Goal: Task Accomplishment & Management: Use online tool/utility

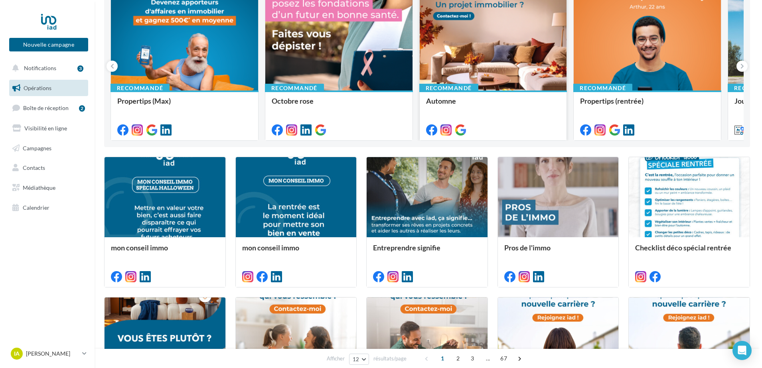
scroll to position [50, 0]
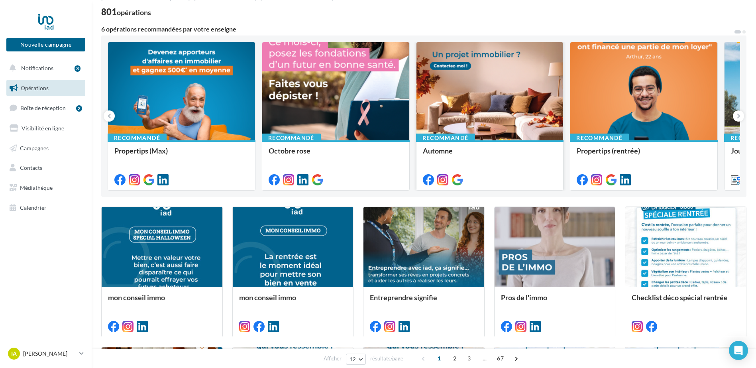
click at [508, 80] on div at bounding box center [490, 91] width 147 height 99
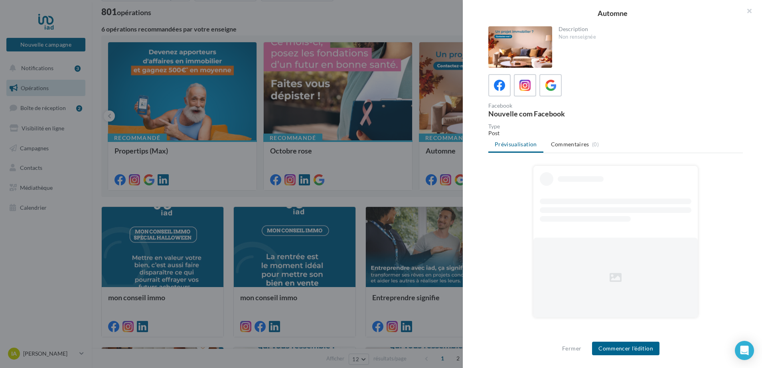
click at [532, 56] on div at bounding box center [520, 46] width 64 height 41
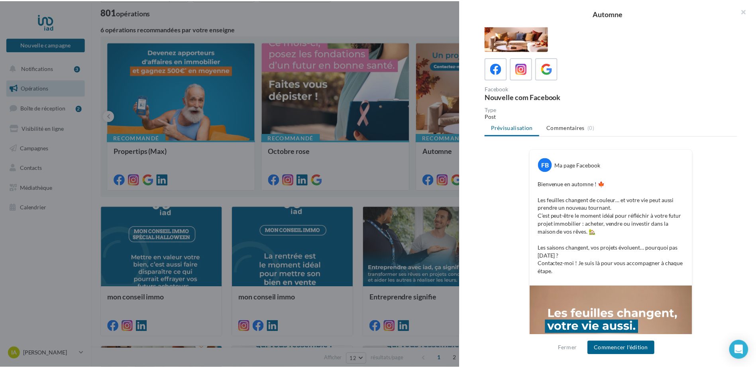
scroll to position [0, 0]
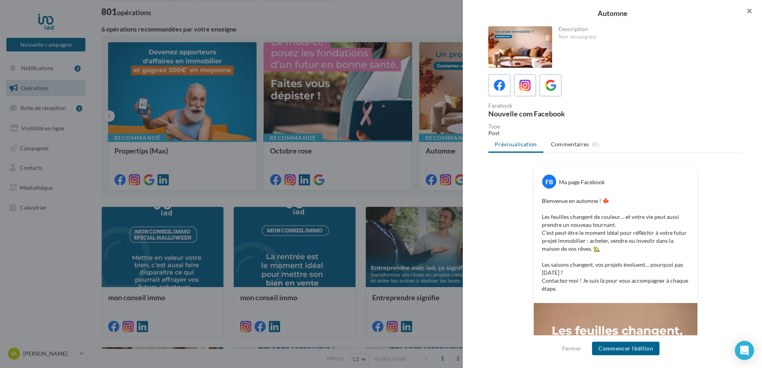
click at [746, 10] on button "button" at bounding box center [746, 12] width 32 height 24
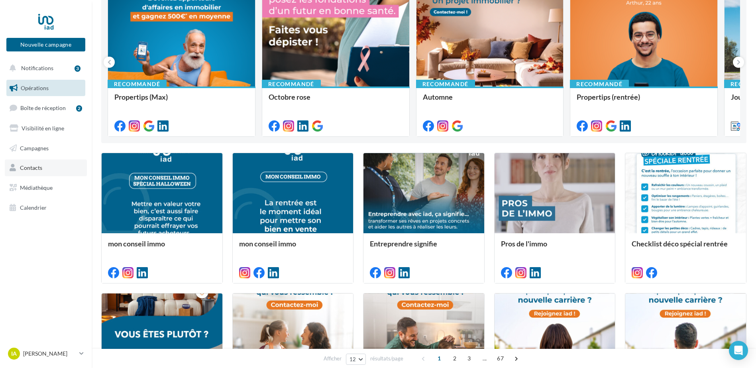
scroll to position [100, 0]
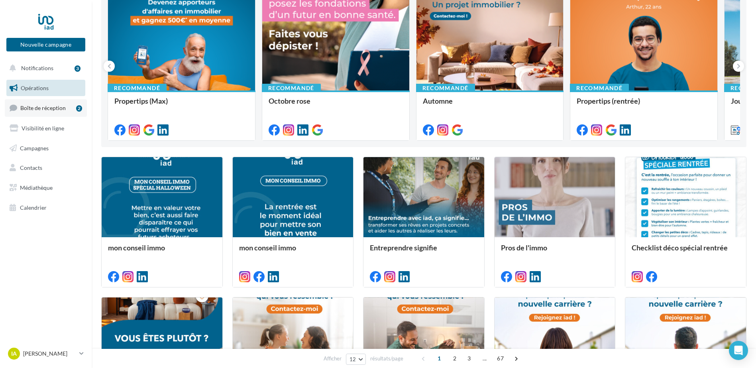
click at [46, 115] on link "Boîte de réception 2" at bounding box center [46, 107] width 82 height 17
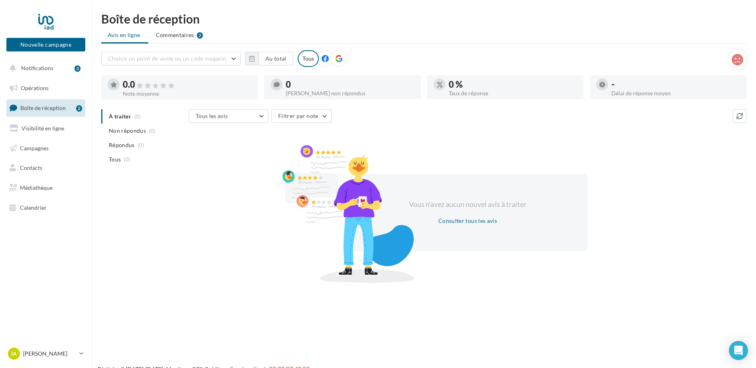
click at [626, 89] on div "-" at bounding box center [676, 84] width 129 height 9
click at [32, 114] on link "Boîte de réception 2" at bounding box center [46, 107] width 82 height 17
click at [45, 71] on button "Notifications 3" at bounding box center [44, 68] width 79 height 17
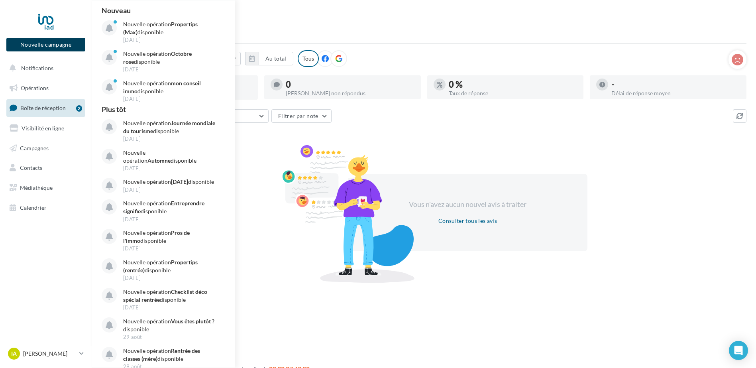
click at [45, 49] on button "Nouvelle campagne" at bounding box center [45, 45] width 79 height 14
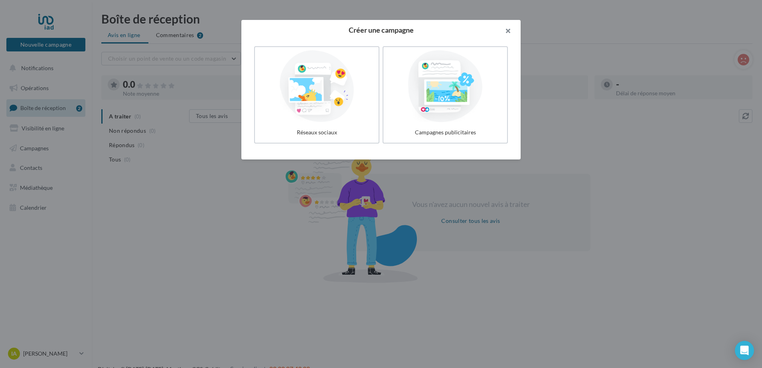
click at [518, 33] on button "button" at bounding box center [504, 32] width 32 height 24
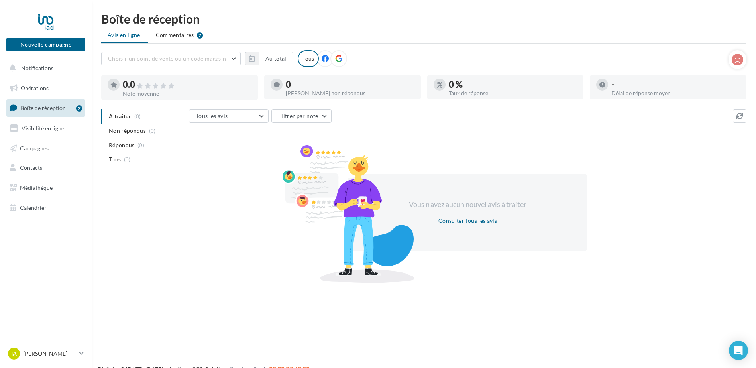
click at [54, 110] on span "Boîte de réception" at bounding box center [42, 107] width 45 height 7
click at [38, 70] on span "Notifications" at bounding box center [37, 68] width 32 height 7
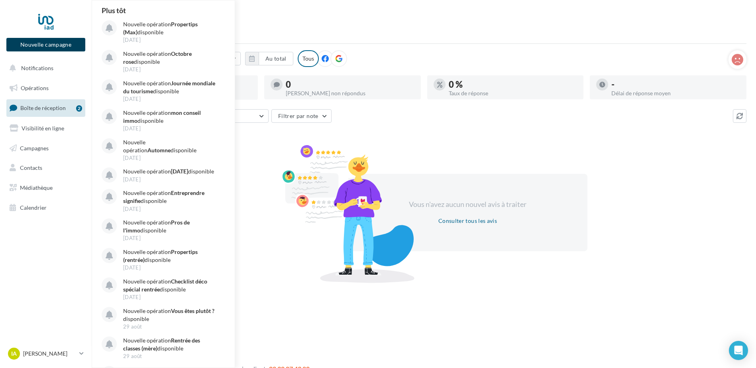
click at [41, 47] on button "Nouvelle campagne" at bounding box center [45, 45] width 79 height 14
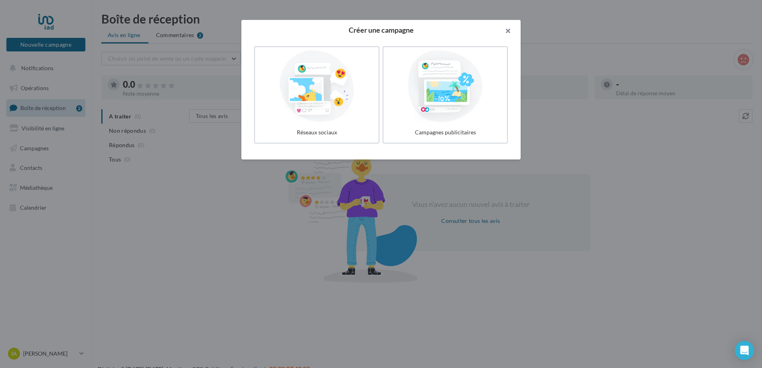
click at [512, 32] on button "button" at bounding box center [504, 32] width 32 height 24
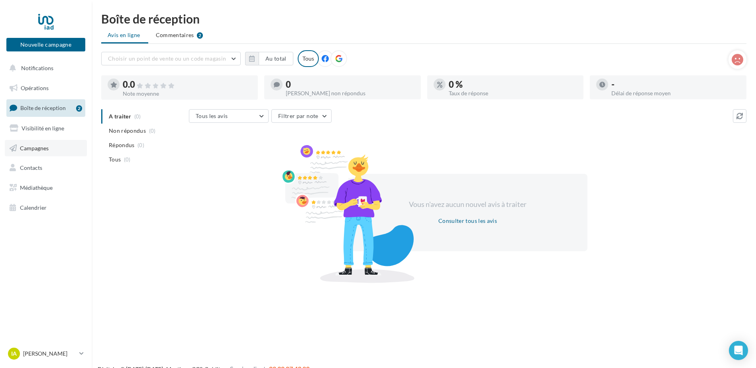
drag, startPoint x: 43, startPoint y: 150, endPoint x: 45, endPoint y: 141, distance: 9.0
click at [42, 150] on span "Campagnes" at bounding box center [34, 147] width 29 height 7
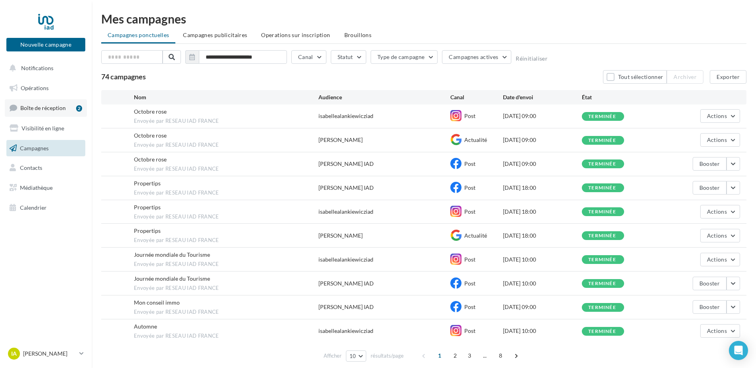
click at [43, 112] on link "Boîte de réception 2" at bounding box center [46, 107] width 82 height 17
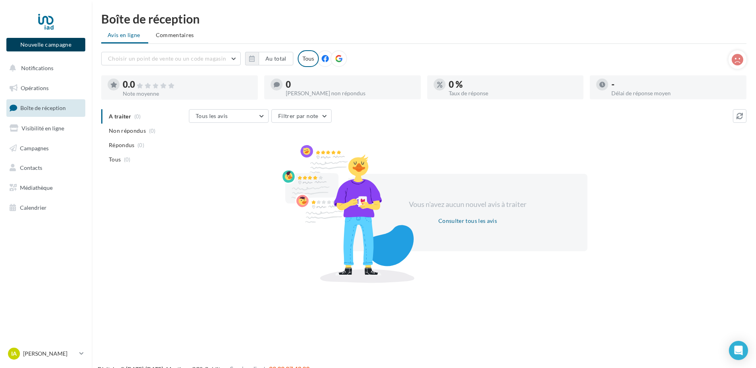
click at [38, 46] on button "Nouvelle campagne" at bounding box center [45, 45] width 79 height 14
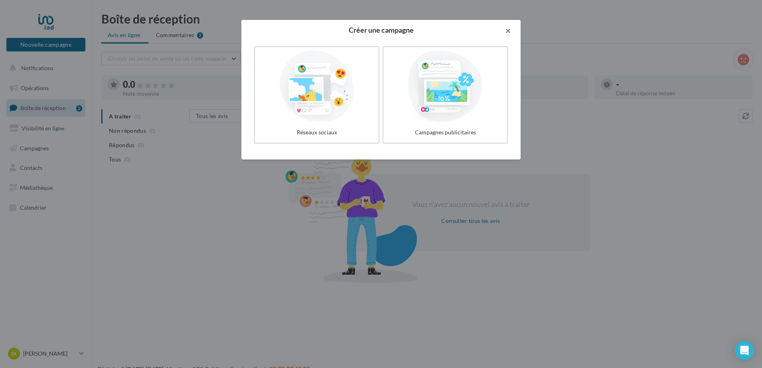
click at [512, 28] on button "button" at bounding box center [504, 32] width 32 height 24
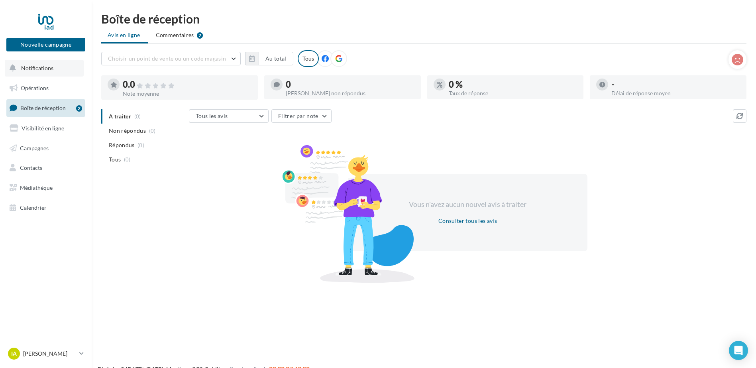
click at [59, 68] on button "Notifications" at bounding box center [44, 68] width 79 height 17
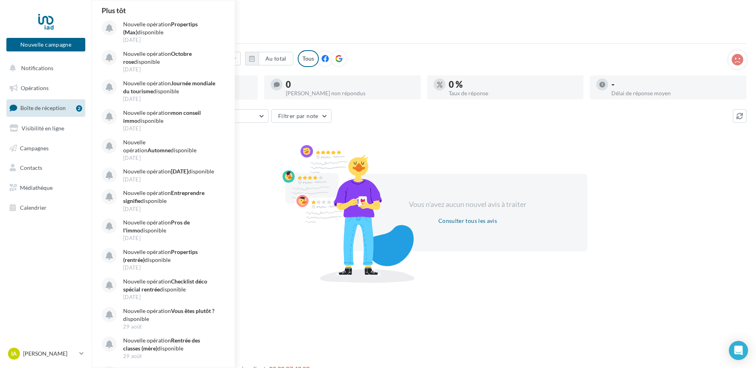
click at [352, 13] on div "Boîte de réception" at bounding box center [424, 19] width 646 height 12
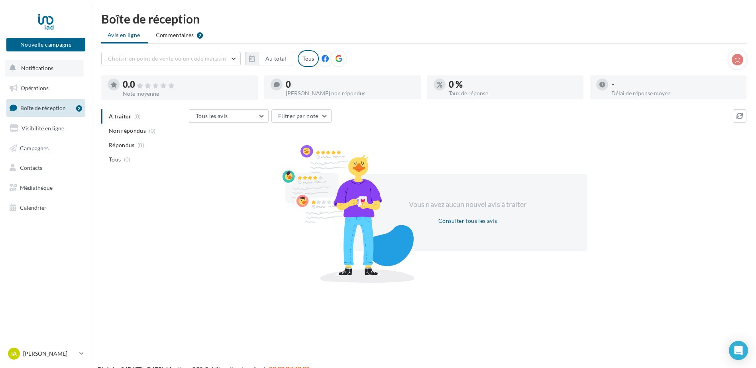
click at [40, 68] on span "Notifications" at bounding box center [37, 68] width 32 height 7
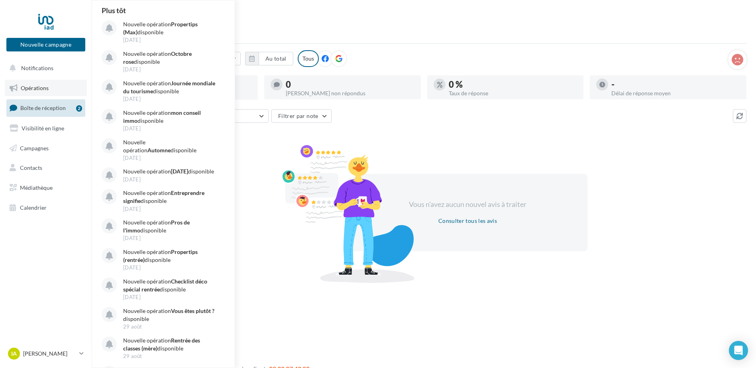
click at [35, 89] on span "Opérations" at bounding box center [35, 88] width 28 height 7
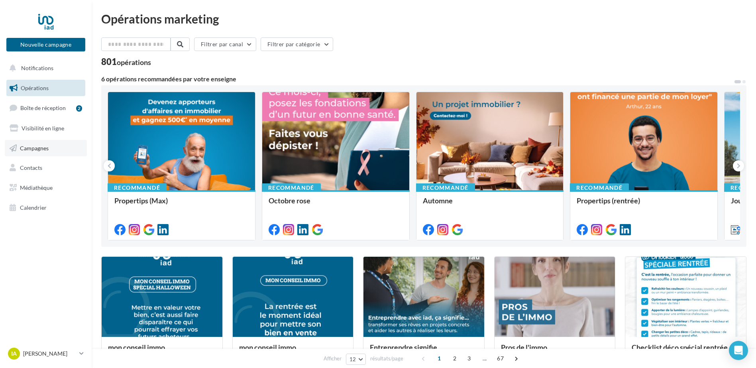
click at [34, 150] on span "Campagnes" at bounding box center [34, 147] width 29 height 7
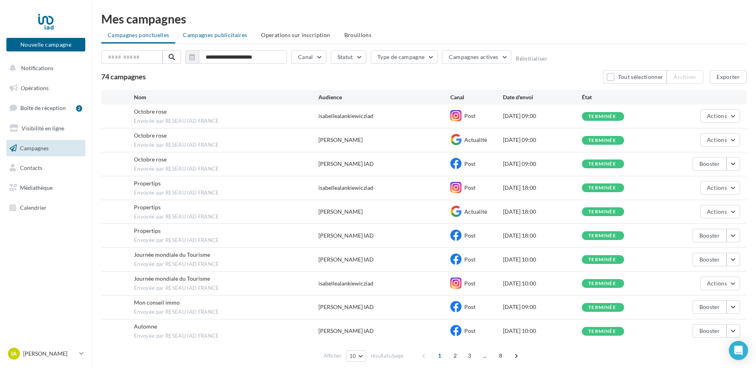
click at [230, 35] on span "Campagnes publicitaires" at bounding box center [215, 35] width 64 height 7
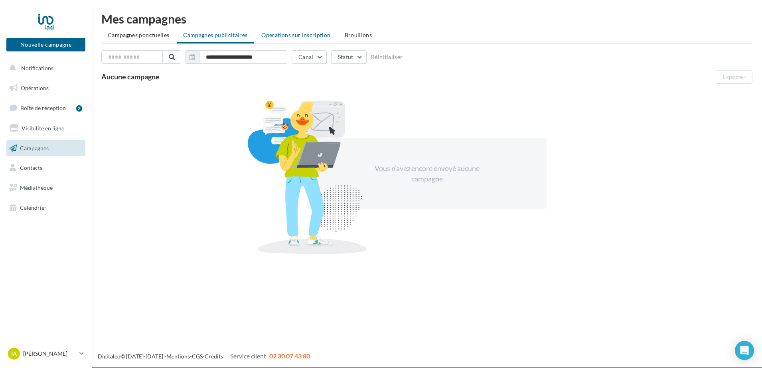
click at [304, 33] on span "Operations sur inscription" at bounding box center [295, 35] width 69 height 7
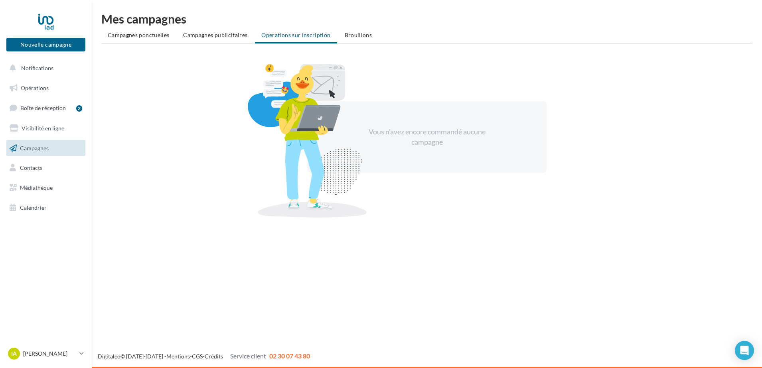
click at [355, 37] on span "Brouillons" at bounding box center [359, 35] width 28 height 7
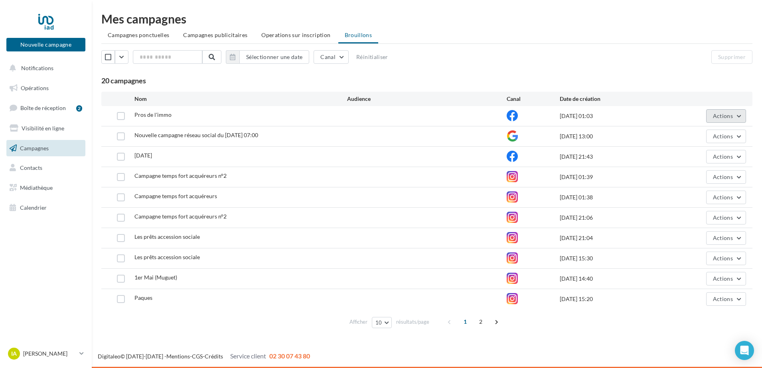
click at [739, 117] on button "Actions" at bounding box center [726, 116] width 40 height 14
click at [690, 133] on button "Editer" at bounding box center [706, 134] width 80 height 21
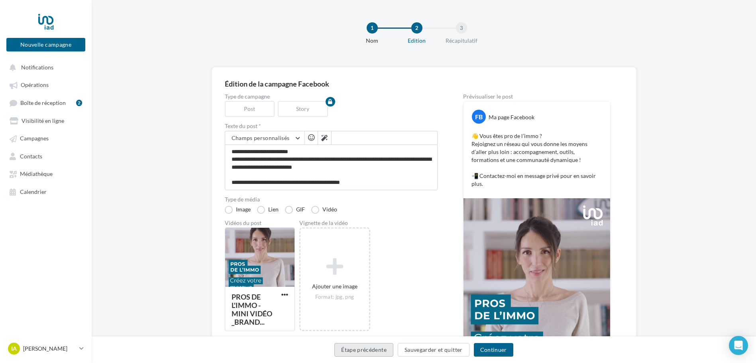
click at [358, 351] on button "Étape précédente" at bounding box center [364, 350] width 59 height 14
click at [429, 345] on button "Sauvegarder et quitter" at bounding box center [434, 350] width 72 height 14
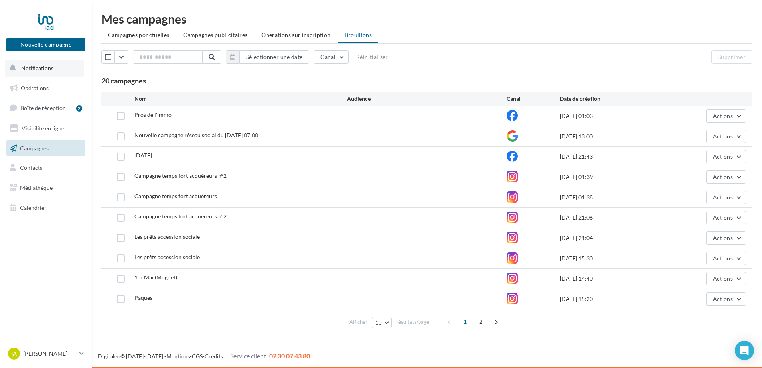
click at [20, 66] on button "Notifications" at bounding box center [44, 68] width 79 height 17
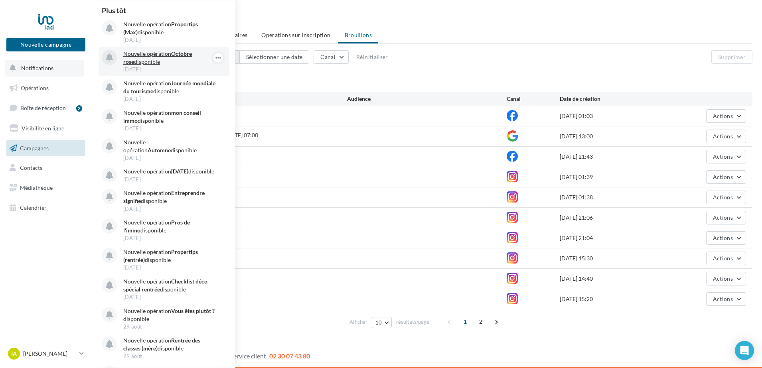
click at [171, 56] on strong "Octobre rose" at bounding box center [157, 57] width 69 height 15
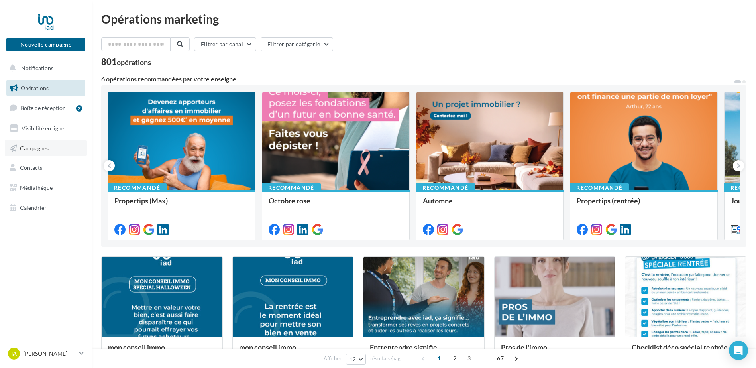
click at [27, 153] on link "Campagnes" at bounding box center [46, 148] width 82 height 17
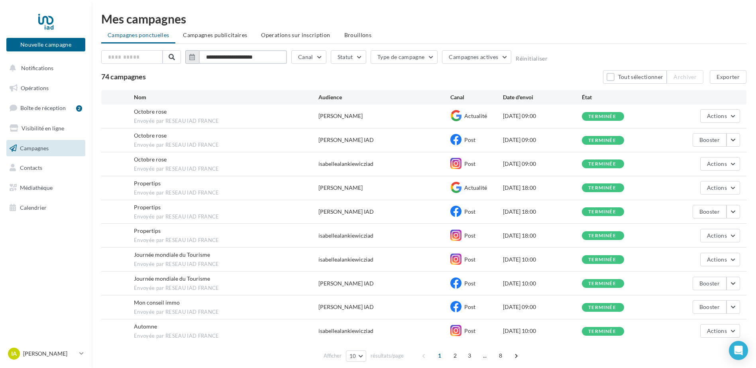
click at [282, 61] on input "**********" at bounding box center [243, 57] width 88 height 14
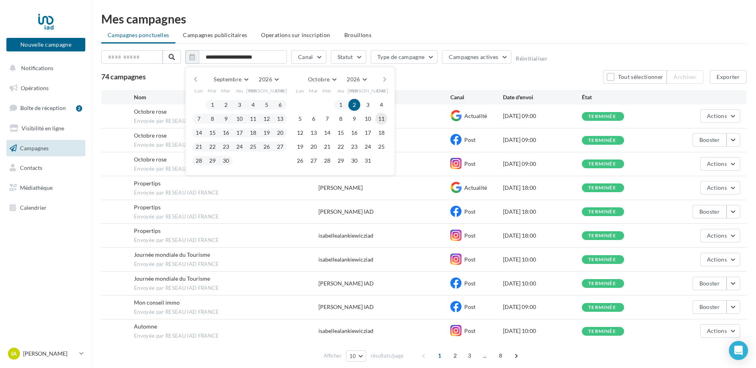
click at [383, 117] on button "11" at bounding box center [382, 119] width 12 height 12
click at [380, 119] on button "11" at bounding box center [382, 119] width 12 height 12
type input "**********"
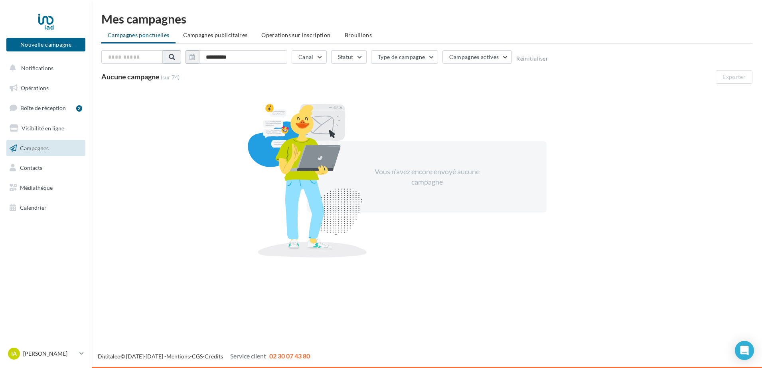
click at [175, 57] on span at bounding box center [172, 57] width 6 height 6
click at [430, 60] on button "Type de campagne" at bounding box center [404, 57] width 67 height 14
click at [250, 74] on div "Aucune campagne (sur 74) Exporter" at bounding box center [426, 77] width 651 height 14
click at [40, 186] on span "Médiathèque" at bounding box center [36, 187] width 33 height 7
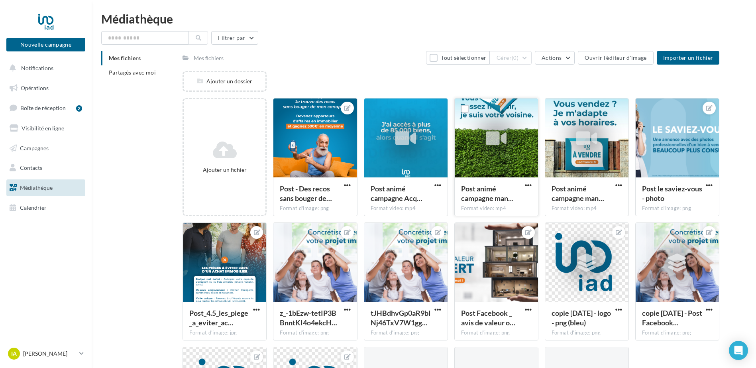
click at [484, 139] on div at bounding box center [497, 139] width 30 height 30
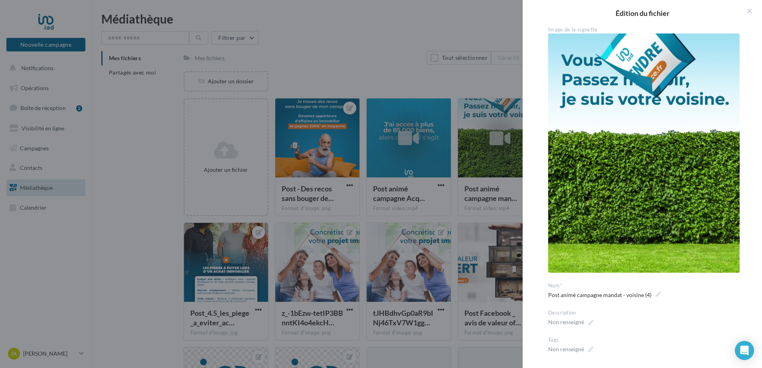
click at [621, 161] on img at bounding box center [643, 152] width 191 height 239
click at [751, 12] on button "button" at bounding box center [746, 12] width 32 height 24
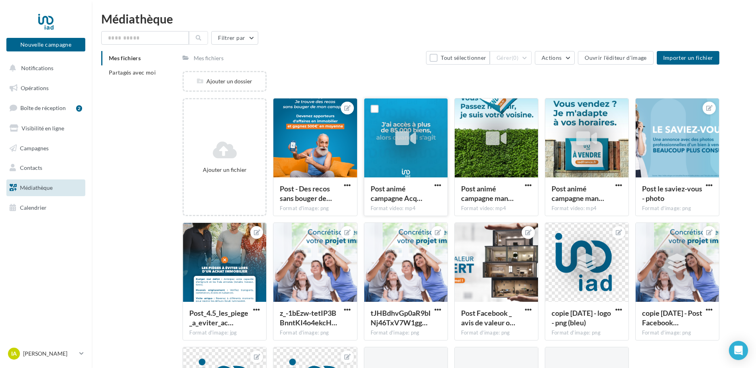
click at [424, 165] on div at bounding box center [405, 138] width 83 height 80
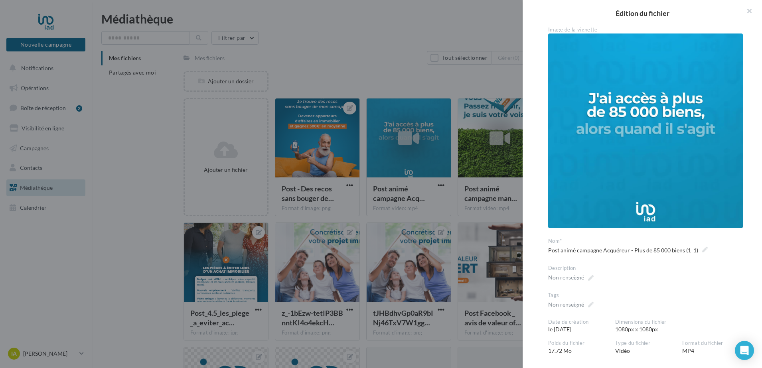
click at [638, 158] on img at bounding box center [645, 130] width 195 height 195
click at [749, 8] on button "button" at bounding box center [746, 12] width 32 height 24
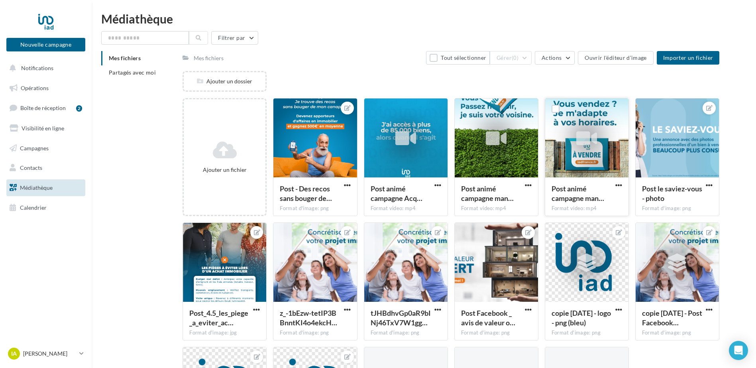
click at [594, 158] on div at bounding box center [587, 138] width 83 height 80
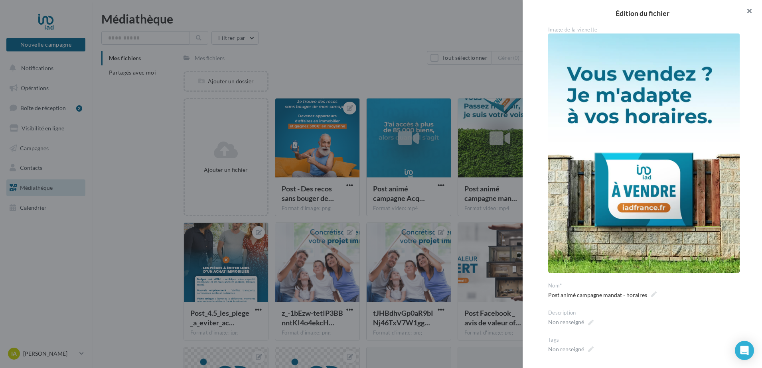
click at [742, 9] on button "button" at bounding box center [746, 12] width 32 height 24
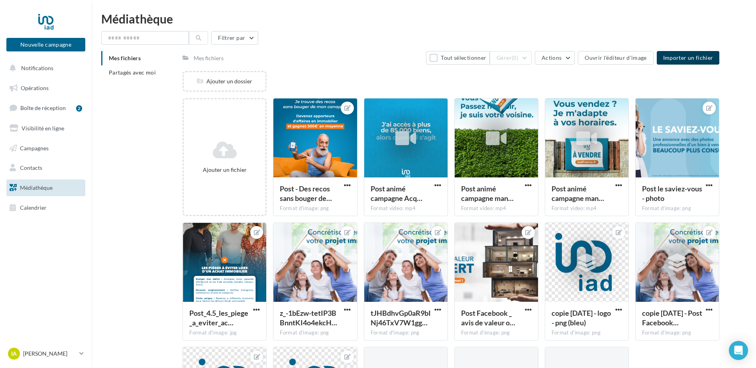
click at [699, 58] on span "Importer un fichier" at bounding box center [689, 57] width 50 height 7
click at [595, 133] on icon at bounding box center [587, 138] width 21 height 18
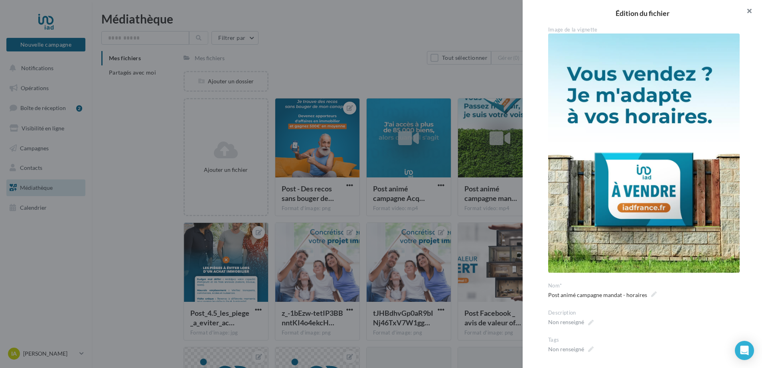
click at [747, 11] on button "button" at bounding box center [746, 12] width 32 height 24
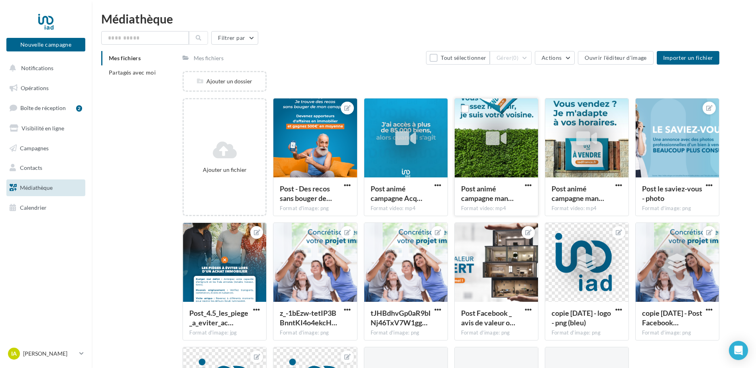
click at [479, 173] on div at bounding box center [496, 138] width 83 height 80
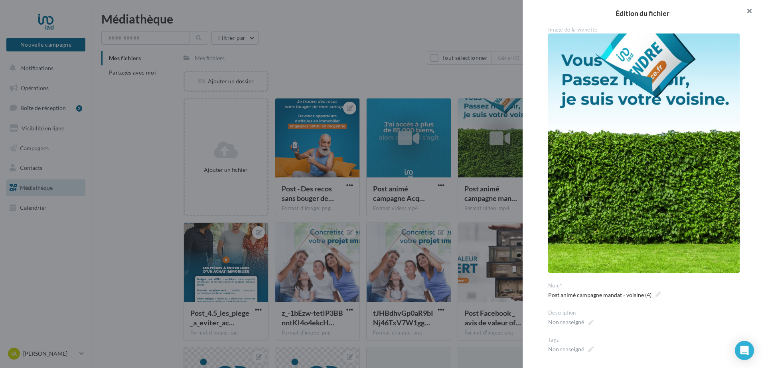
click at [747, 6] on button "button" at bounding box center [746, 12] width 32 height 24
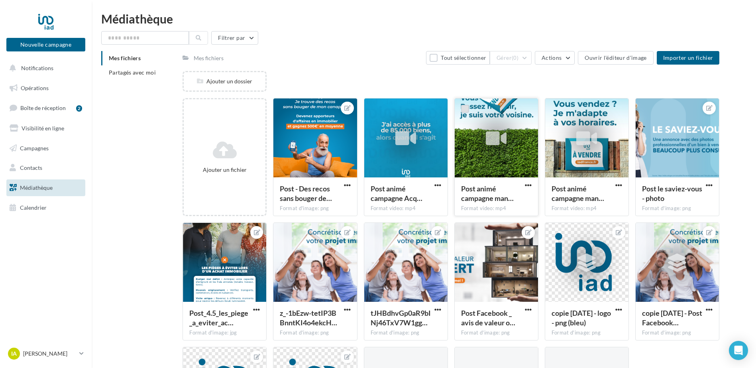
click at [465, 108] on label at bounding box center [465, 109] width 8 height 8
drag, startPoint x: 689, startPoint y: 59, endPoint x: 580, endPoint y: 91, distance: 113.8
click at [581, 96] on div "Mes fichiers Tout désélectionner Gérer (1) Actions Ouvrir l'éditeur d'image Imp…" at bounding box center [451, 261] width 537 height 420
click at [574, 60] on button "Actions" at bounding box center [555, 58] width 40 height 14
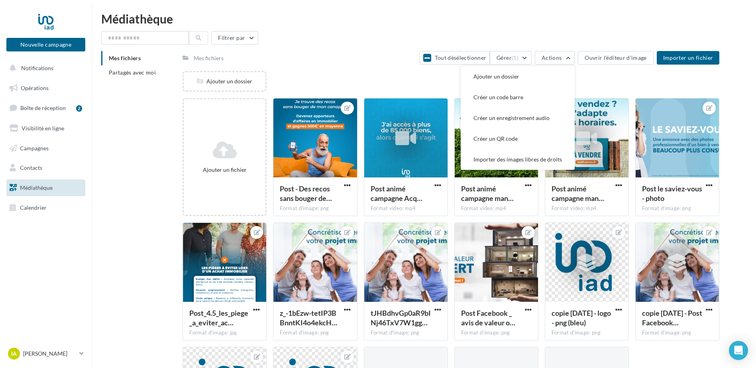
click at [626, 94] on div "Ajouter un dossier" at bounding box center [455, 84] width 544 height 27
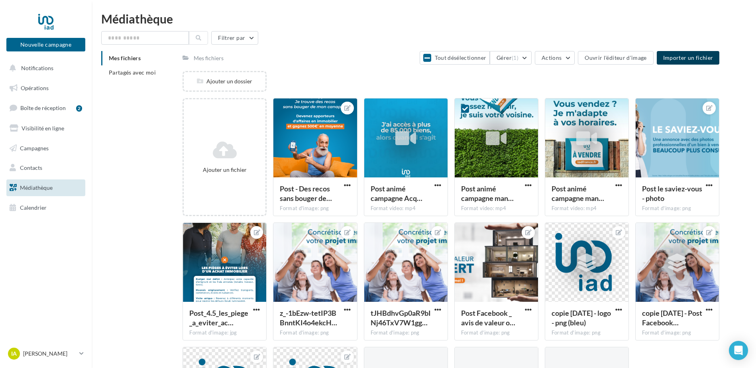
click at [685, 57] on span "Importer un fichier" at bounding box center [689, 57] width 50 height 7
click at [531, 54] on button "Gérer (1)" at bounding box center [511, 58] width 42 height 14
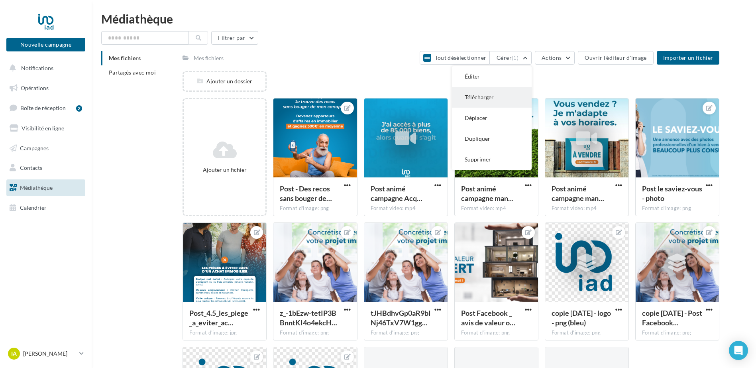
click at [492, 96] on button "Télécharger" at bounding box center [492, 97] width 80 height 21
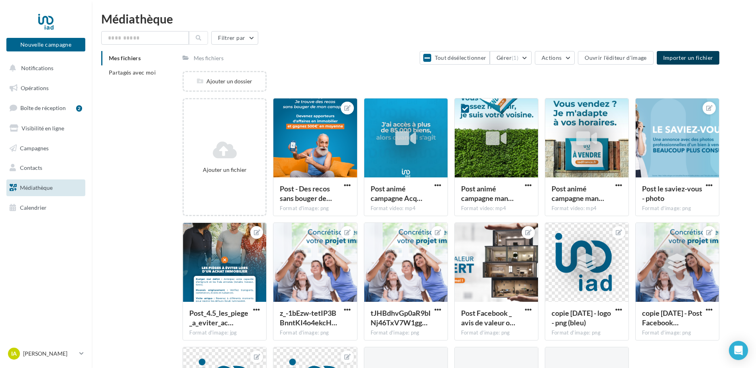
click at [688, 62] on button "Importer un fichier" at bounding box center [688, 58] width 63 height 14
click at [530, 59] on button "Gérer (1)" at bounding box center [511, 58] width 42 height 14
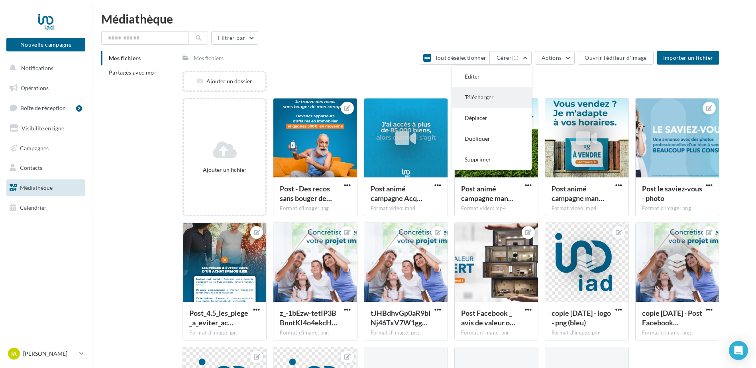
click at [497, 93] on button "Télécharger" at bounding box center [492, 97] width 80 height 21
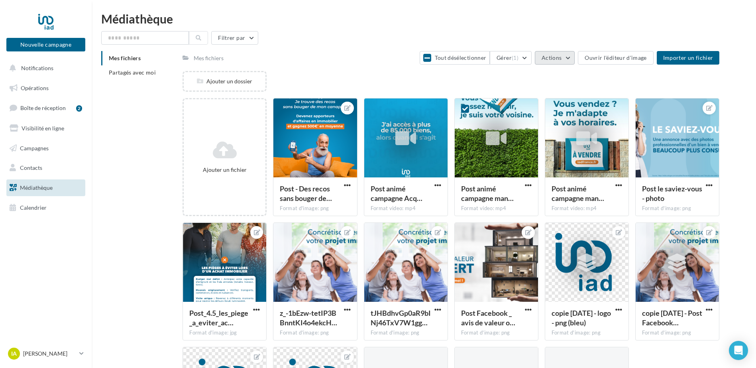
click at [575, 57] on button "Actions" at bounding box center [555, 58] width 40 height 14
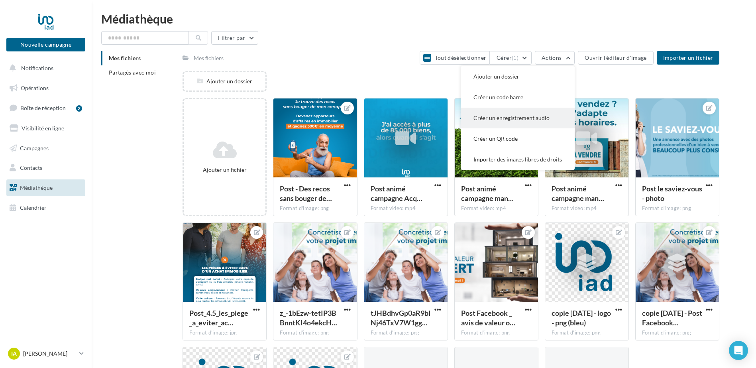
click at [489, 119] on button "Créer un enregistrement audio" at bounding box center [518, 118] width 114 height 21
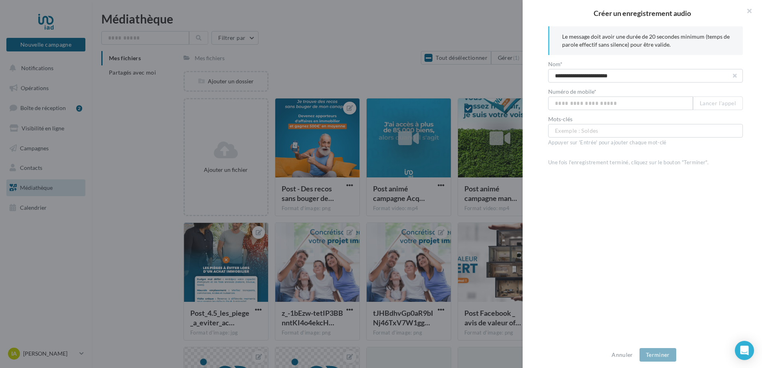
click at [733, 77] on button "button" at bounding box center [734, 75] width 3 height 3
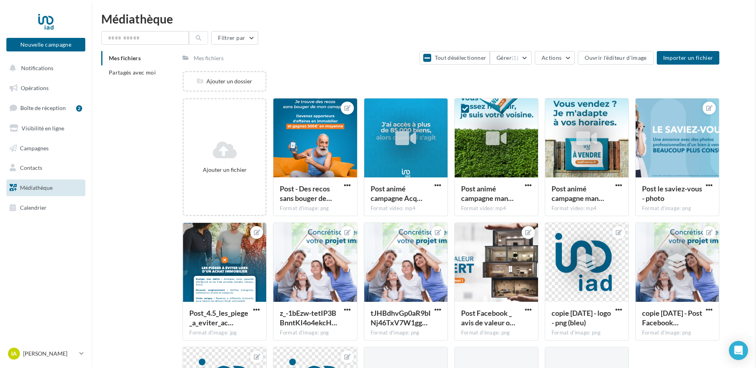
click at [535, 65] on div "Créer un enregistrement audio Le message doit avoir une durée de 20 secondes mi…" at bounding box center [555, 65] width 40 height 0
click at [22, 148] on span "Campagnes" at bounding box center [34, 147] width 29 height 7
